Goal: Complete application form: Complete application form

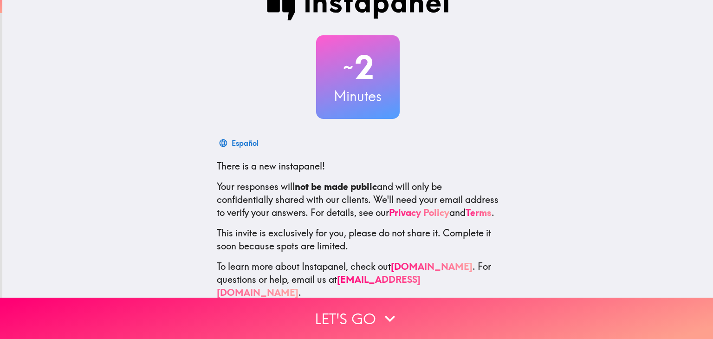
scroll to position [47, 0]
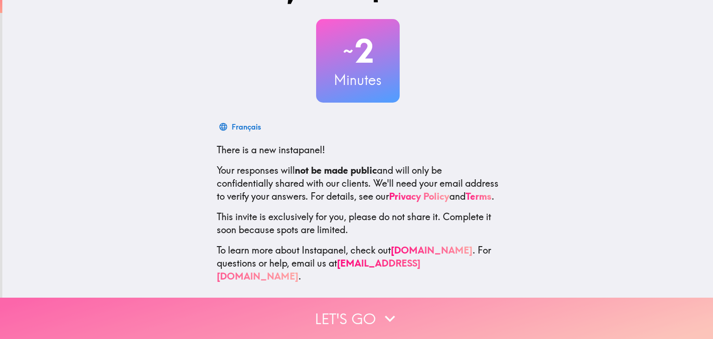
click at [332, 327] on button "Let's go" at bounding box center [356, 317] width 713 height 41
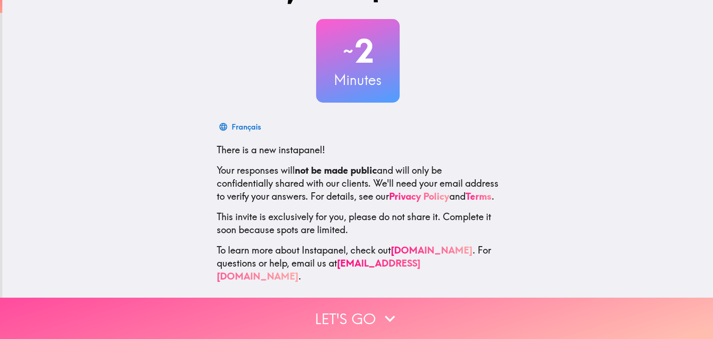
scroll to position [0, 0]
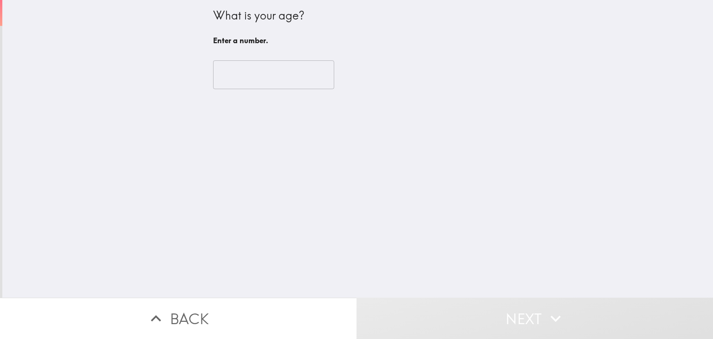
click at [233, 74] on input "number" at bounding box center [273, 74] width 121 height 29
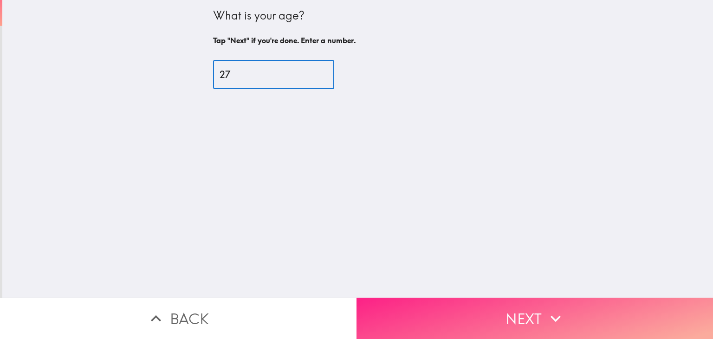
type input "27"
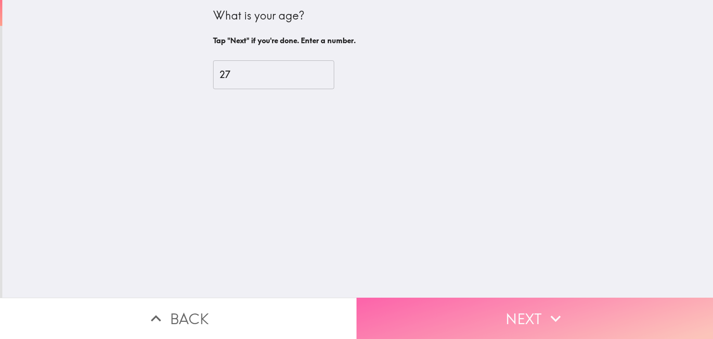
click at [438, 310] on button "Next" at bounding box center [534, 317] width 356 height 41
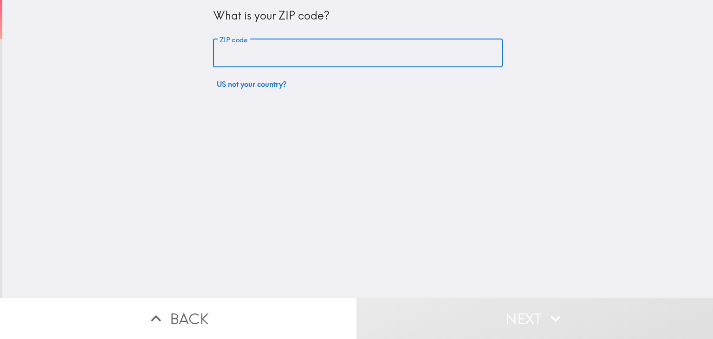
click at [242, 49] on div "ZIP code ZIP code" at bounding box center [357, 53] width 289 height 29
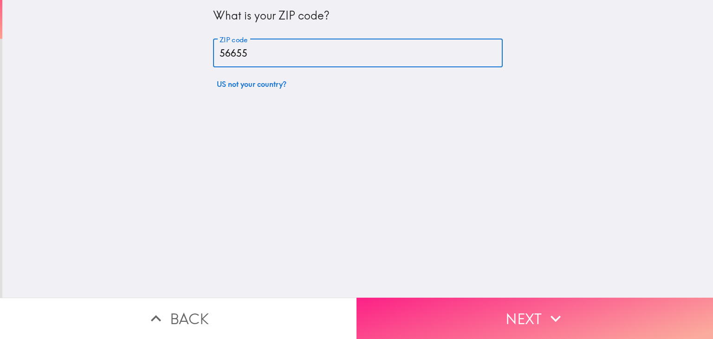
type input "56655"
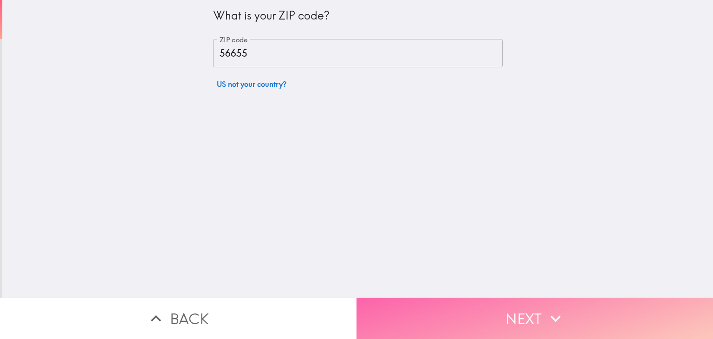
click at [443, 312] on button "Next" at bounding box center [534, 317] width 356 height 41
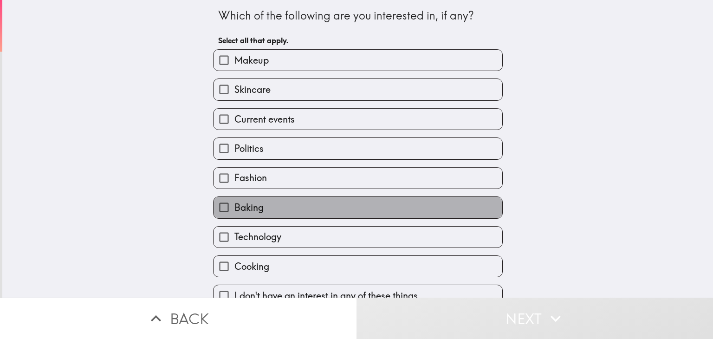
click at [262, 209] on label "Baking" at bounding box center [357, 207] width 289 height 21
click at [234, 209] on input "Baking" at bounding box center [223, 207] width 21 height 21
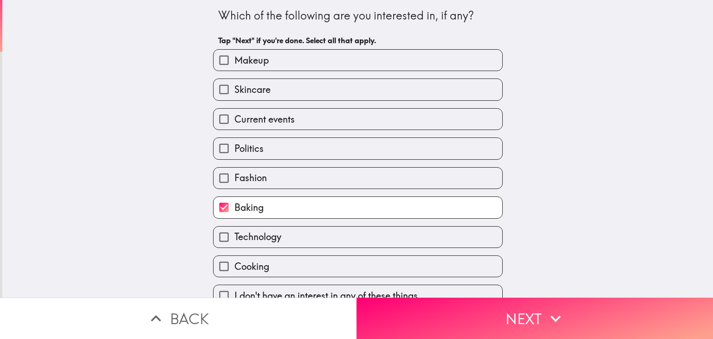
click at [262, 208] on label "Baking" at bounding box center [357, 207] width 289 height 21
click at [234, 208] on input "Baking" at bounding box center [223, 207] width 21 height 21
checkbox input "false"
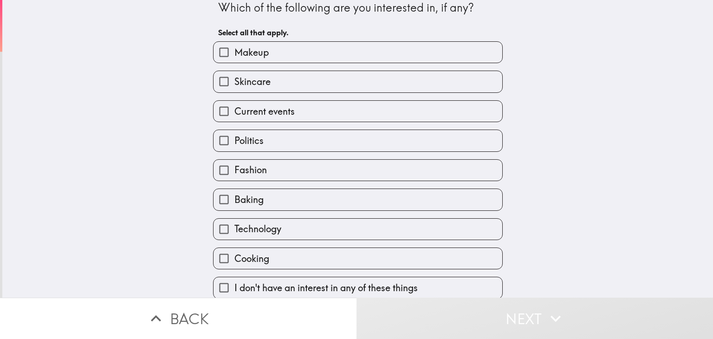
scroll to position [15, 0]
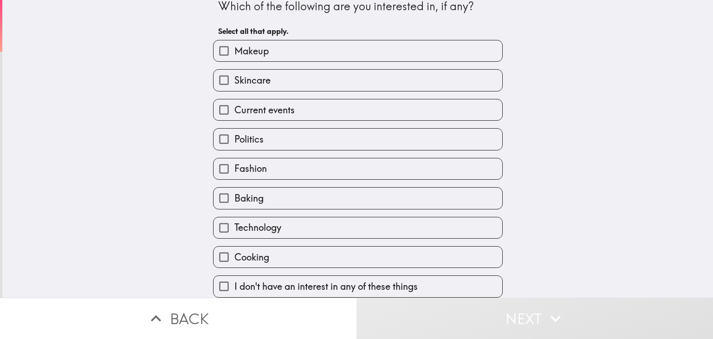
click at [251, 167] on span "Fashion" at bounding box center [250, 168] width 32 height 13
click at [234, 167] on input "Fashion" at bounding box center [223, 168] width 21 height 21
checkbox input "true"
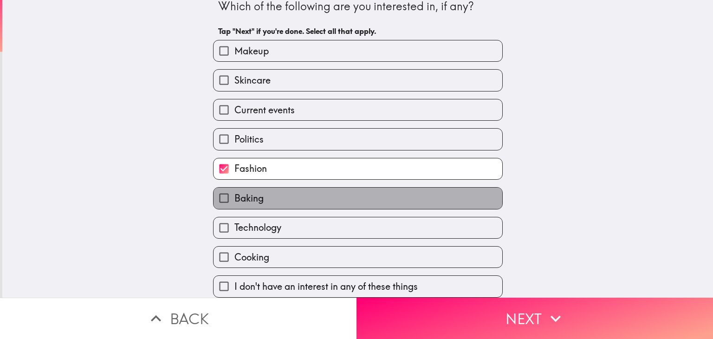
click at [262, 193] on label "Baking" at bounding box center [357, 197] width 289 height 21
click at [234, 193] on input "Baking" at bounding box center [223, 197] width 21 height 21
checkbox input "true"
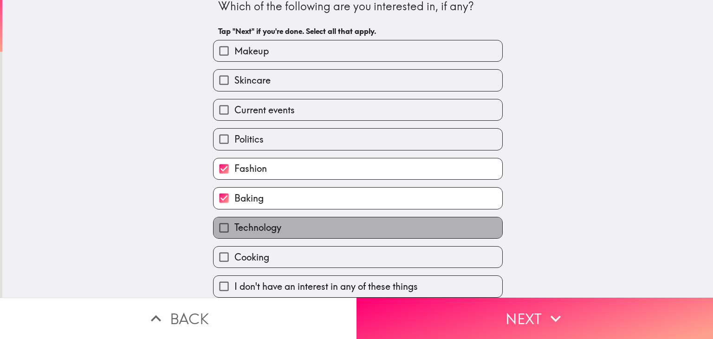
click at [270, 221] on span "Technology" at bounding box center [257, 227] width 47 height 13
click at [234, 220] on input "Technology" at bounding box center [223, 227] width 21 height 21
checkbox input "true"
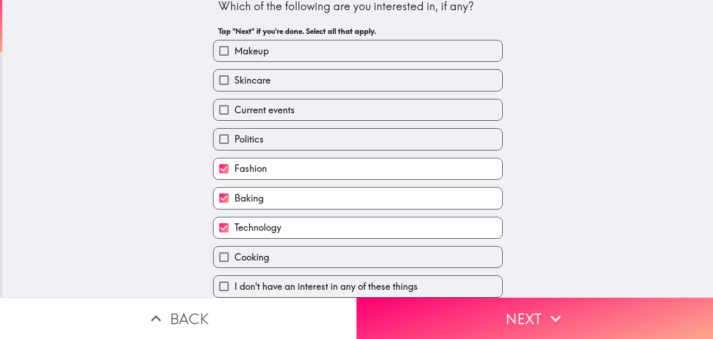
click at [257, 246] on label "Cooking" at bounding box center [357, 256] width 289 height 21
click at [234, 246] on input "Cooking" at bounding box center [223, 256] width 21 height 21
checkbox input "true"
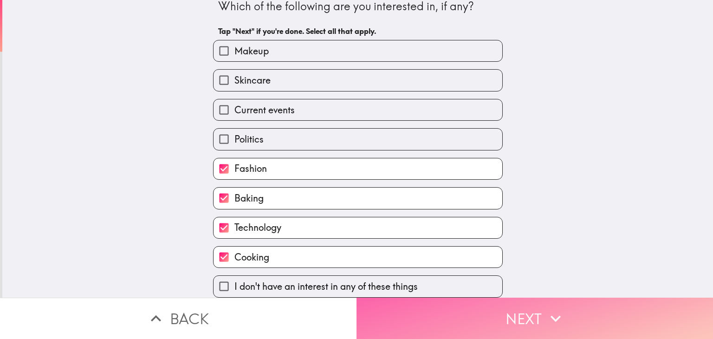
click at [453, 312] on button "Next" at bounding box center [534, 317] width 356 height 41
